Goal: Information Seeking & Learning: Learn about a topic

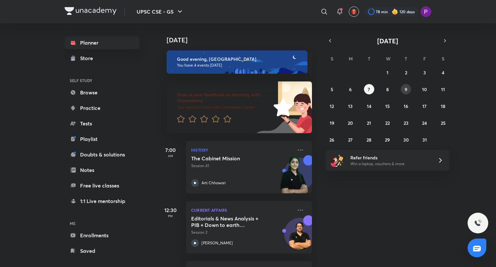
click at [404, 89] on button "9" at bounding box center [406, 89] width 10 height 10
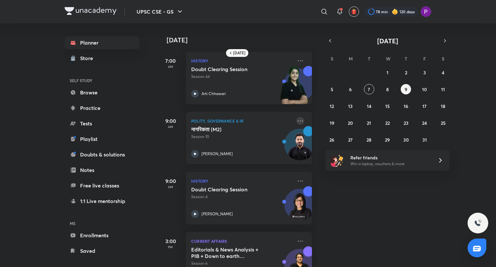
click at [299, 123] on icon at bounding box center [301, 121] width 8 height 8
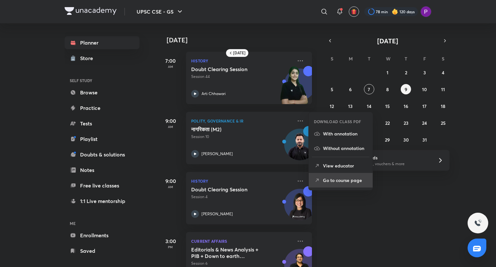
click at [349, 184] on li "Go to course page" at bounding box center [341, 180] width 64 height 15
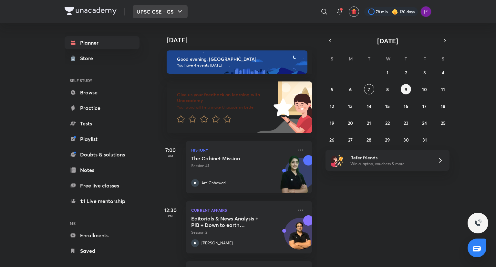
click at [142, 10] on button "UPSC CSE - GS" at bounding box center [160, 11] width 55 height 13
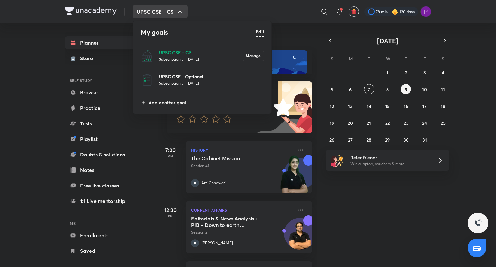
click at [165, 79] on p "UPSC CSE - Optional" at bounding box center [211, 76] width 105 height 7
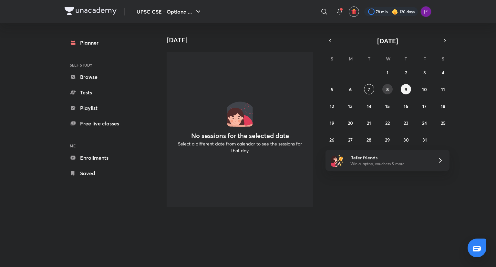
click at [388, 88] on abbr "8" at bounding box center [387, 89] width 3 height 6
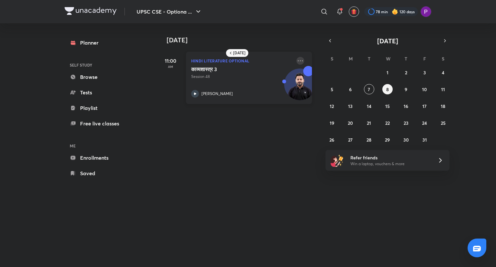
click at [297, 60] on icon at bounding box center [301, 61] width 8 height 8
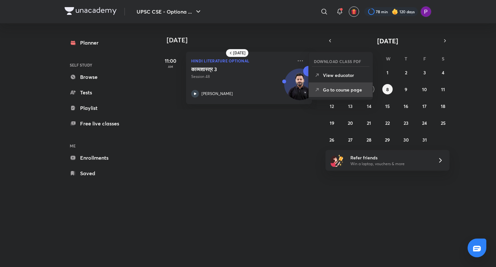
click at [329, 88] on p "Go to course page" at bounding box center [345, 89] width 45 height 7
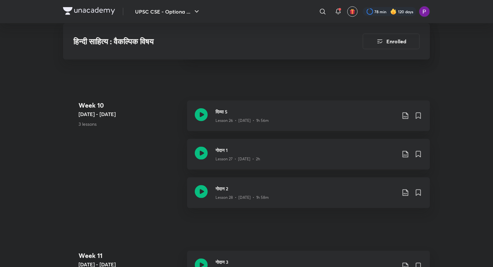
scroll to position [1423, 0]
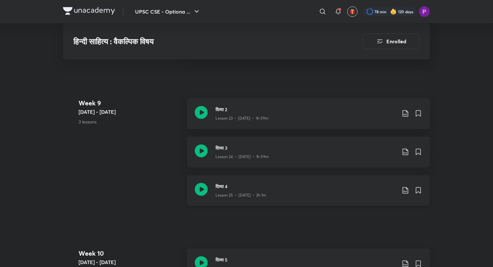
click at [314, 187] on h3 "दिव्या 4" at bounding box center [305, 186] width 181 height 7
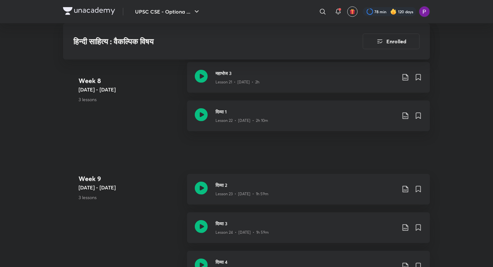
scroll to position [1346, 0]
